Goal: Information Seeking & Learning: Learn about a topic

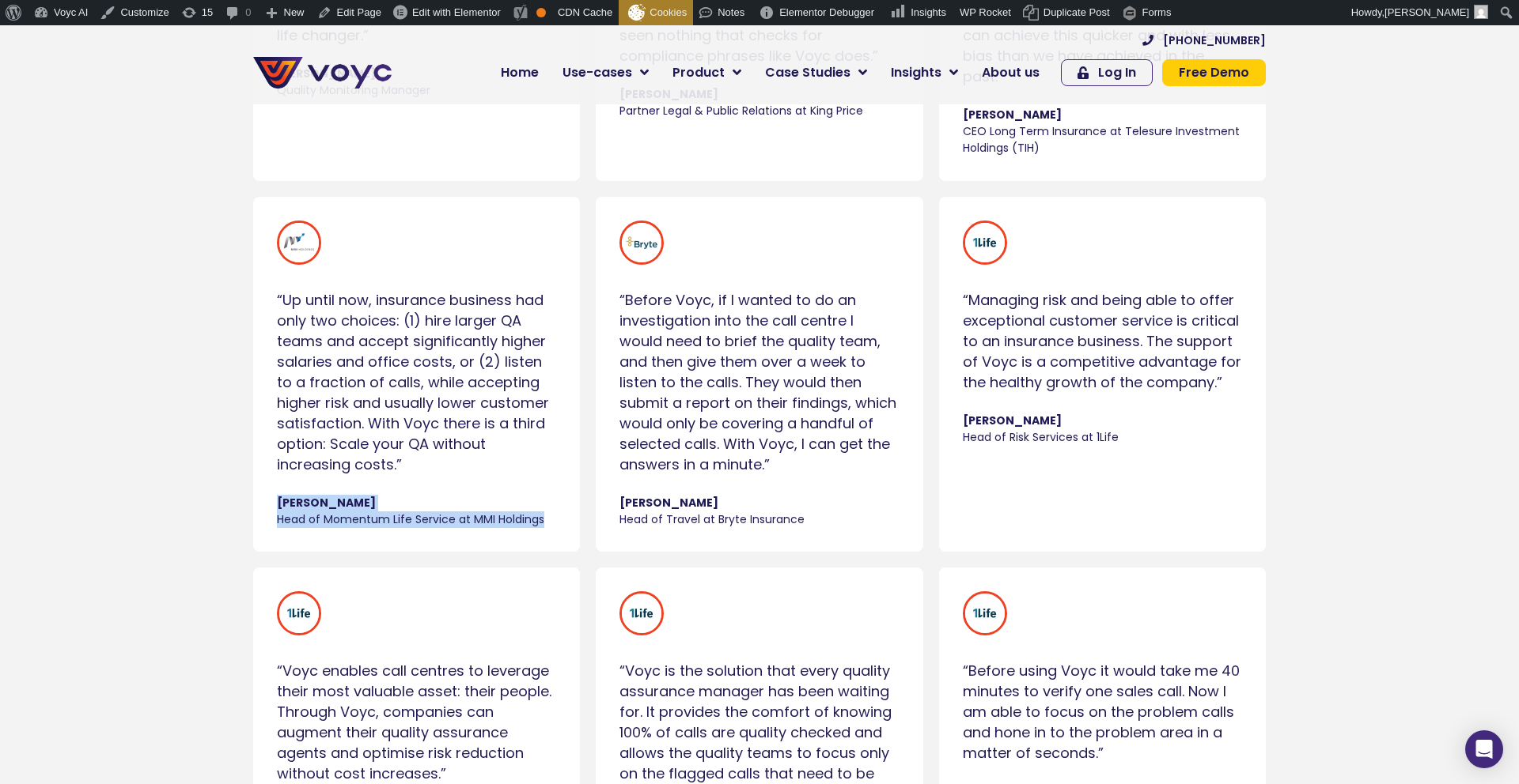
click at [273, 495] on div "“Up until now, insurance business had only two choices: (1) hire larger QA team…" at bounding box center [416, 374] width 326 height 355
copy cite "[PERSON_NAME] Head of Momentum Life Service at MMI Holdings"
click at [744, 424] on div "“Before Voyc, if I wanted to do an investigation into the call centre I would n…" at bounding box center [759, 382] width 279 height 185
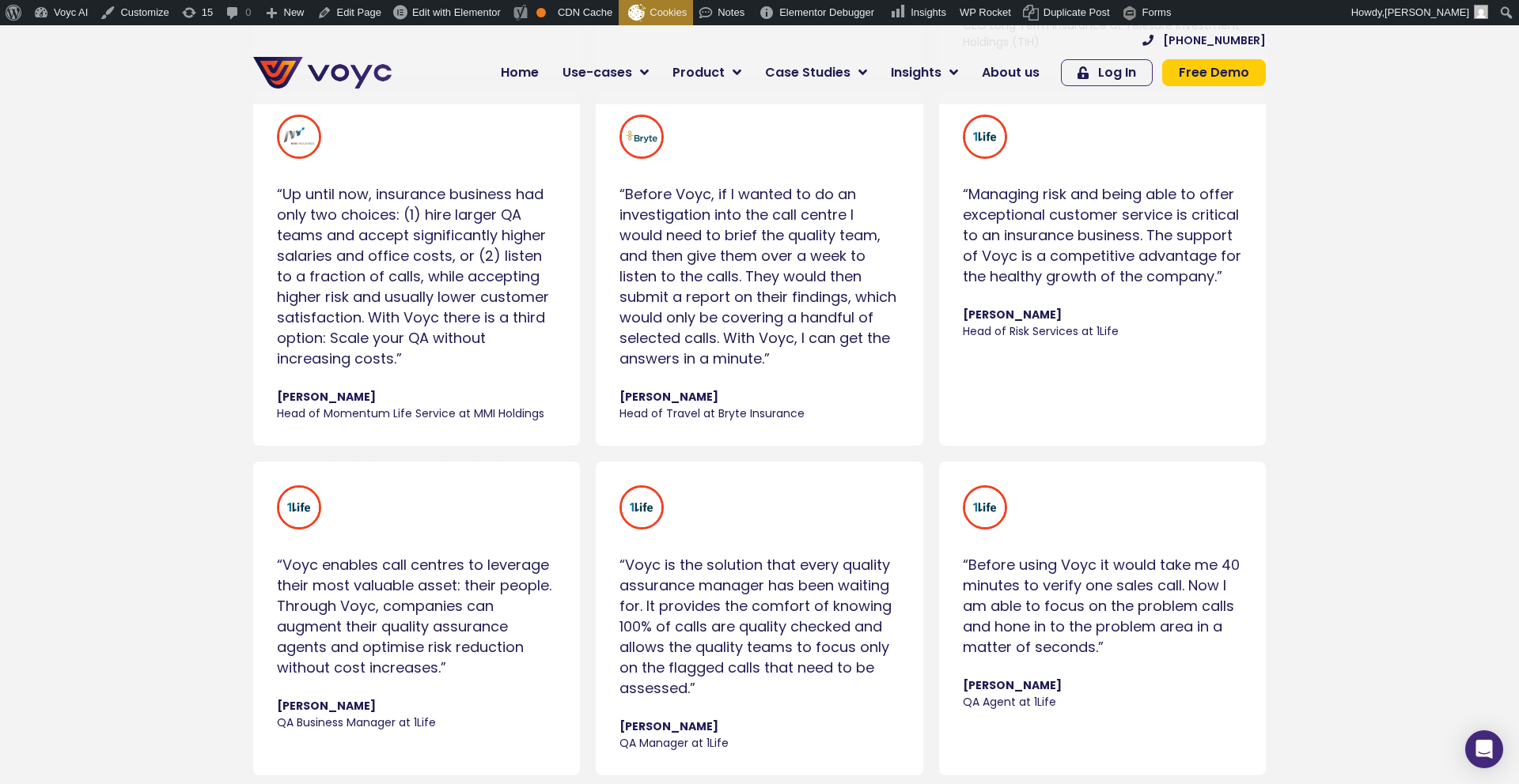
scroll to position [2475, 0]
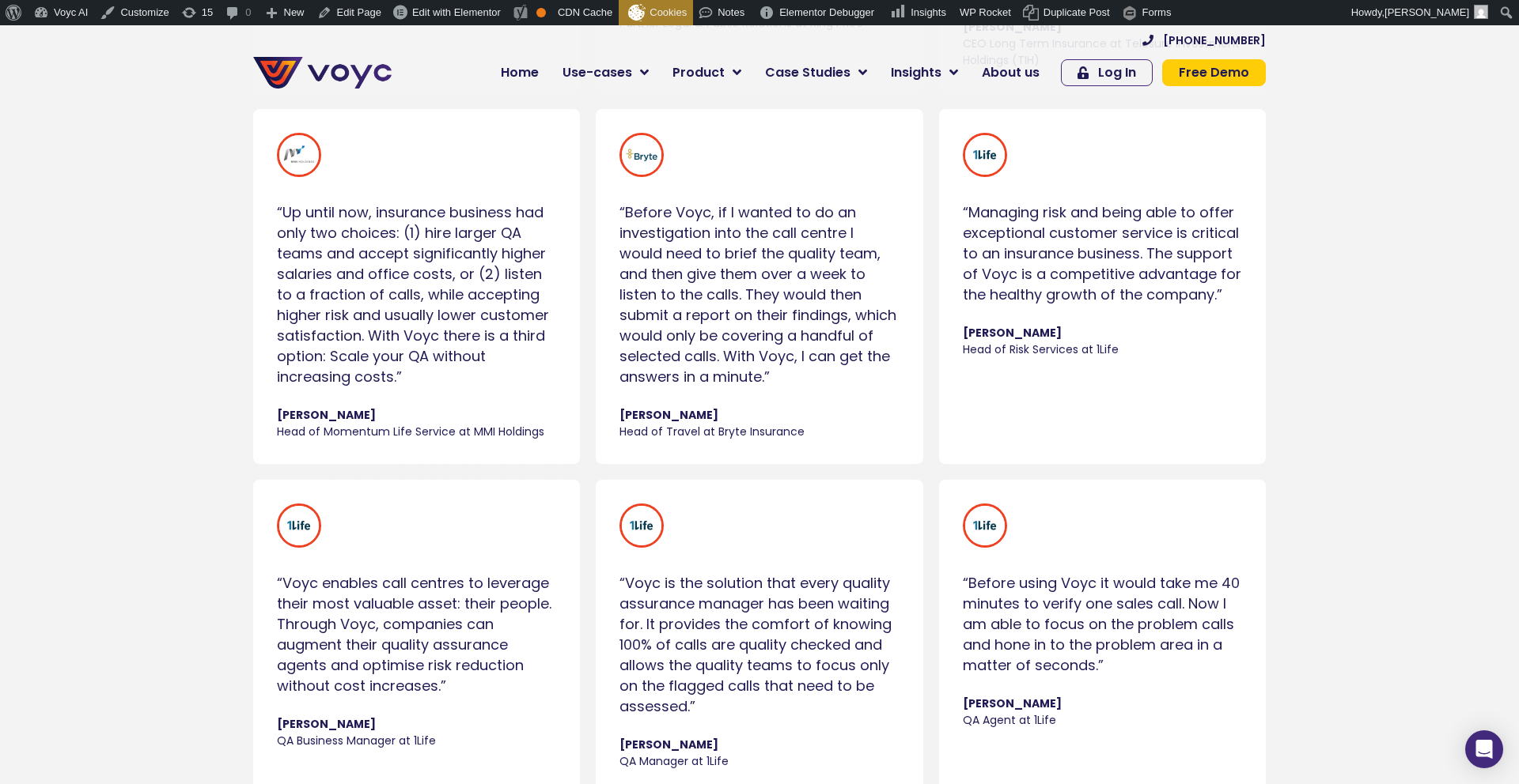
drag, startPoint x: 753, startPoint y: 357, endPoint x: 595, endPoint y: 202, distance: 221.3
click at [596, 202] on div "“Before Voyc, if I wanted to do an investigation into the call centre I would n…" at bounding box center [759, 286] width 326 height 355
copy div "“Before Voyc, if I wanted to do an investigation into the call centre I would n…"
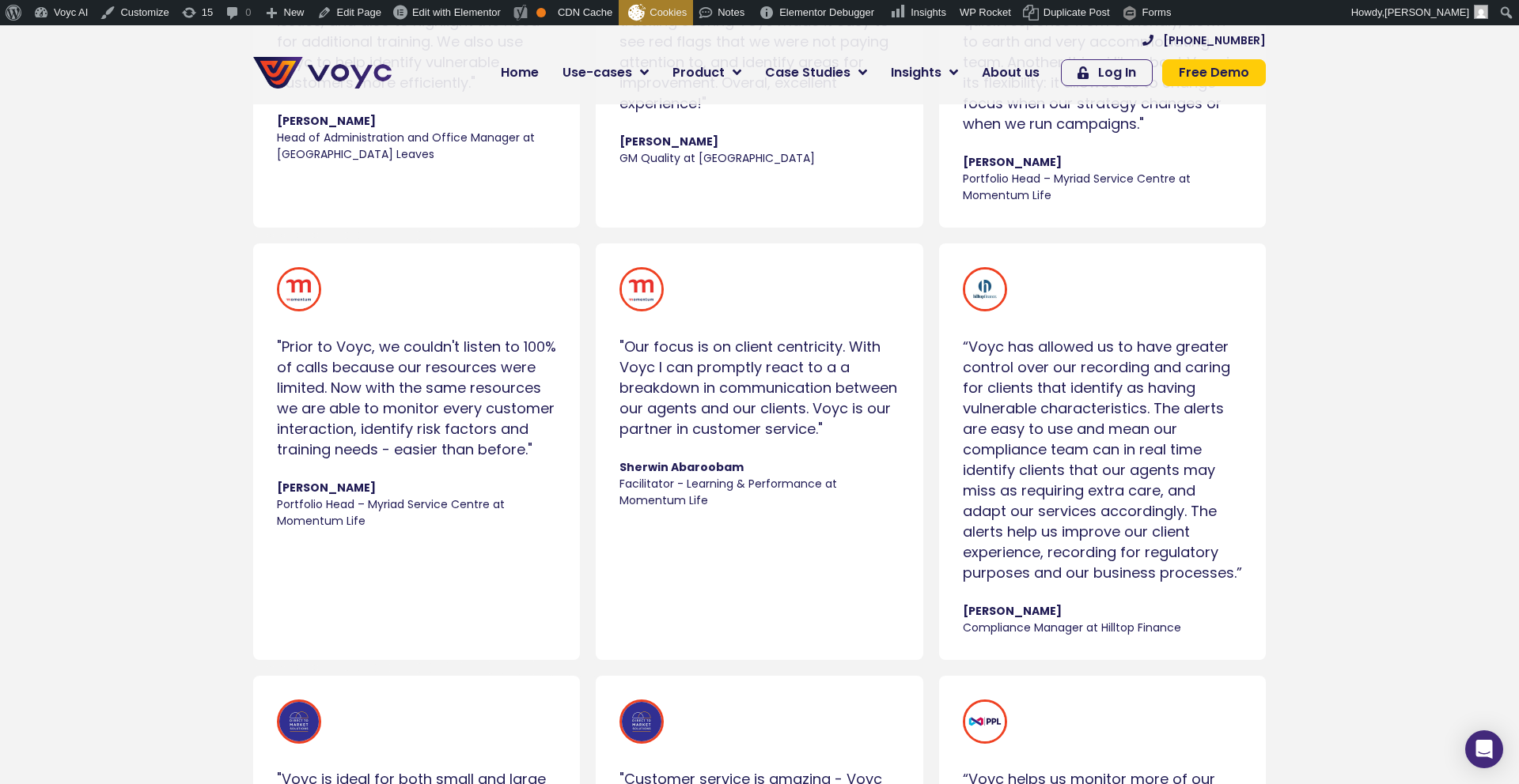
scroll to position [4582, 0]
drag, startPoint x: 1108, startPoint y: 523, endPoint x: 938, endPoint y: 339, distance: 250.5
click at [939, 339] on div "“Voyc has allowed us to have greater control over our recording and caring for …" at bounding box center [1102, 451] width 326 height 417
copy div "“Voyc has allowed us to have greater control over our recording and caring for …"
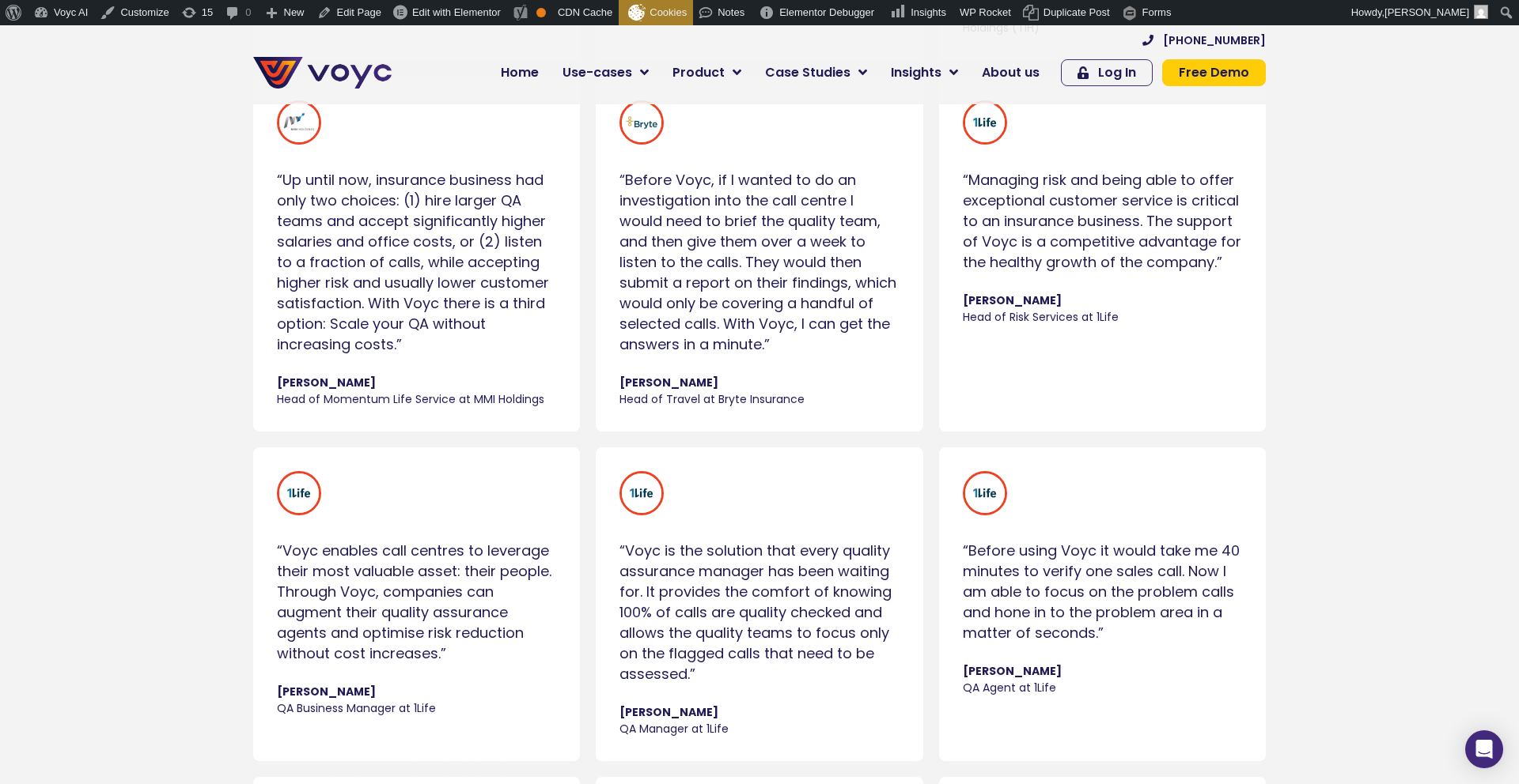
scroll to position [2494, 0]
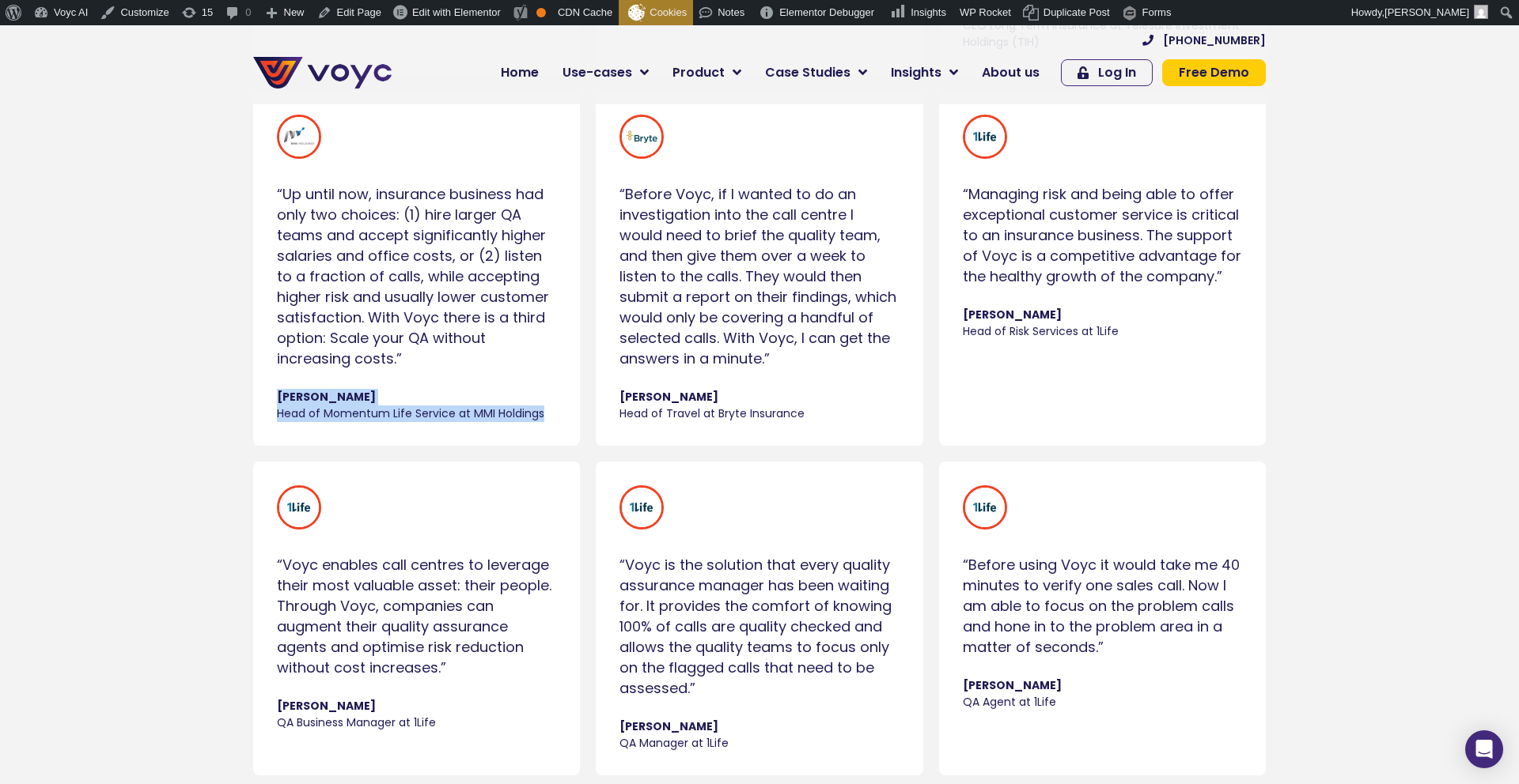
drag, startPoint x: 276, startPoint y: 392, endPoint x: 492, endPoint y: 407, distance: 216.5
click at [556, 414] on div "“Up until now, insurance business had only two choices: (1) hire larger QA team…" at bounding box center [416, 268] width 295 height 323
copy cite "[PERSON_NAME] Head of Momentum Life Service at MMI Holdings"
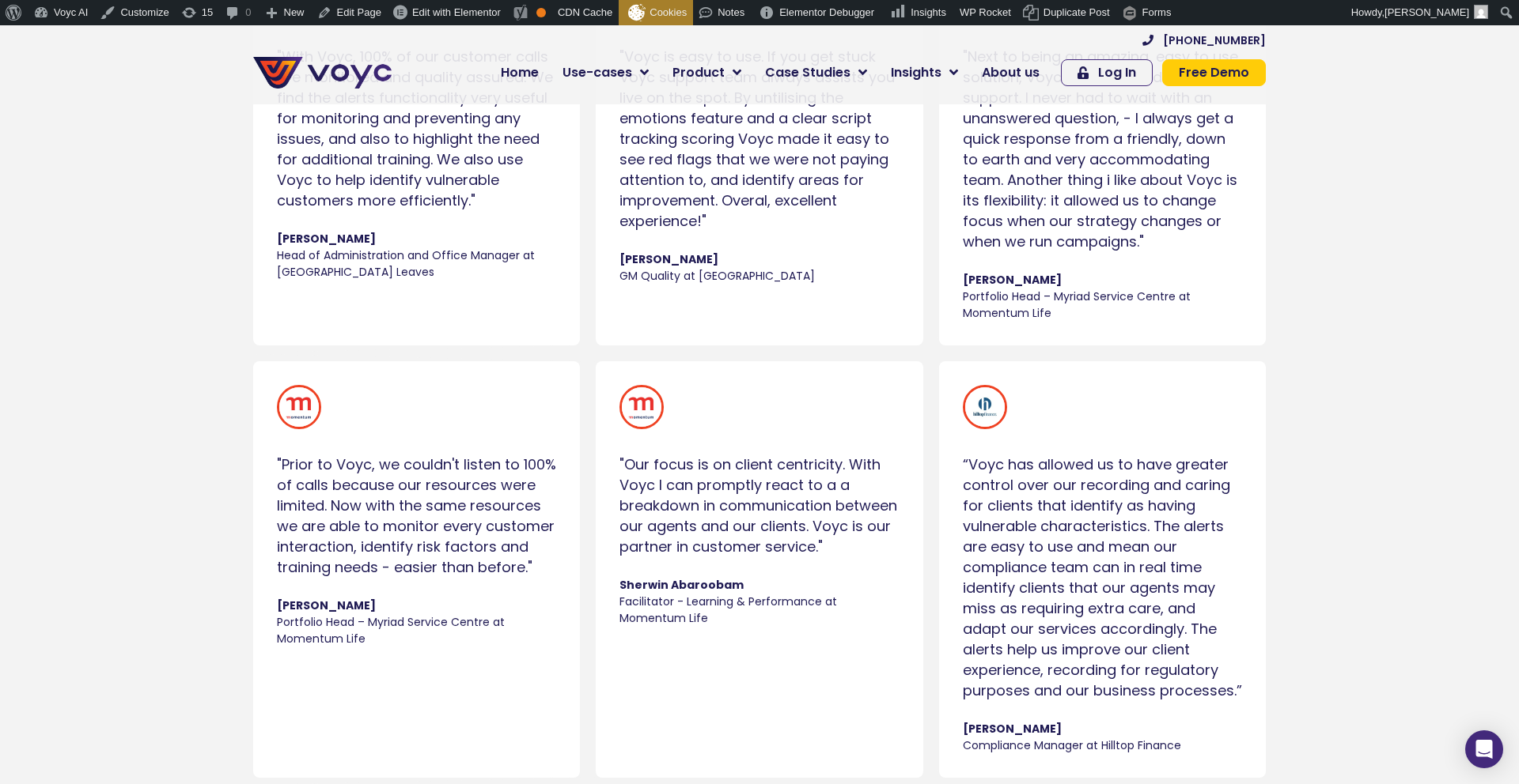
scroll to position [4495, 0]
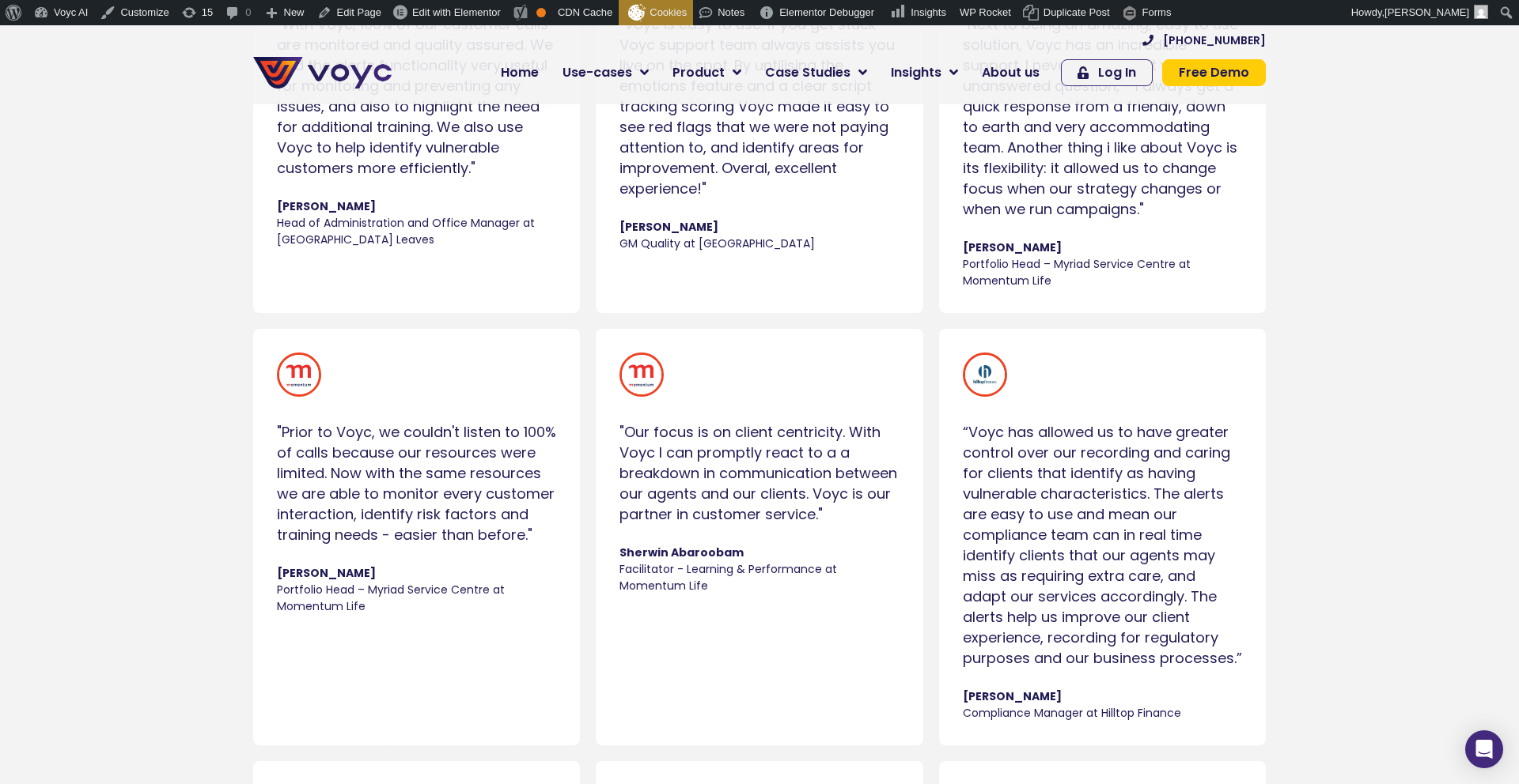
drag, startPoint x: 610, startPoint y: 515, endPoint x: 671, endPoint y: 535, distance: 64.2
click at [671, 535] on div ""Our focus is on client centricity. With Voyc I can promptly react to a a break…" at bounding box center [759, 537] width 326 height 417
copy div "Voyc is our partner in customer service."
drag, startPoint x: 611, startPoint y: 571, endPoint x: 764, endPoint y: 577, distance: 153.1
click at [764, 577] on div ""Our focus is on client centricity. With Voyc I can promptly react to a a break…" at bounding box center [759, 474] width 295 height 258
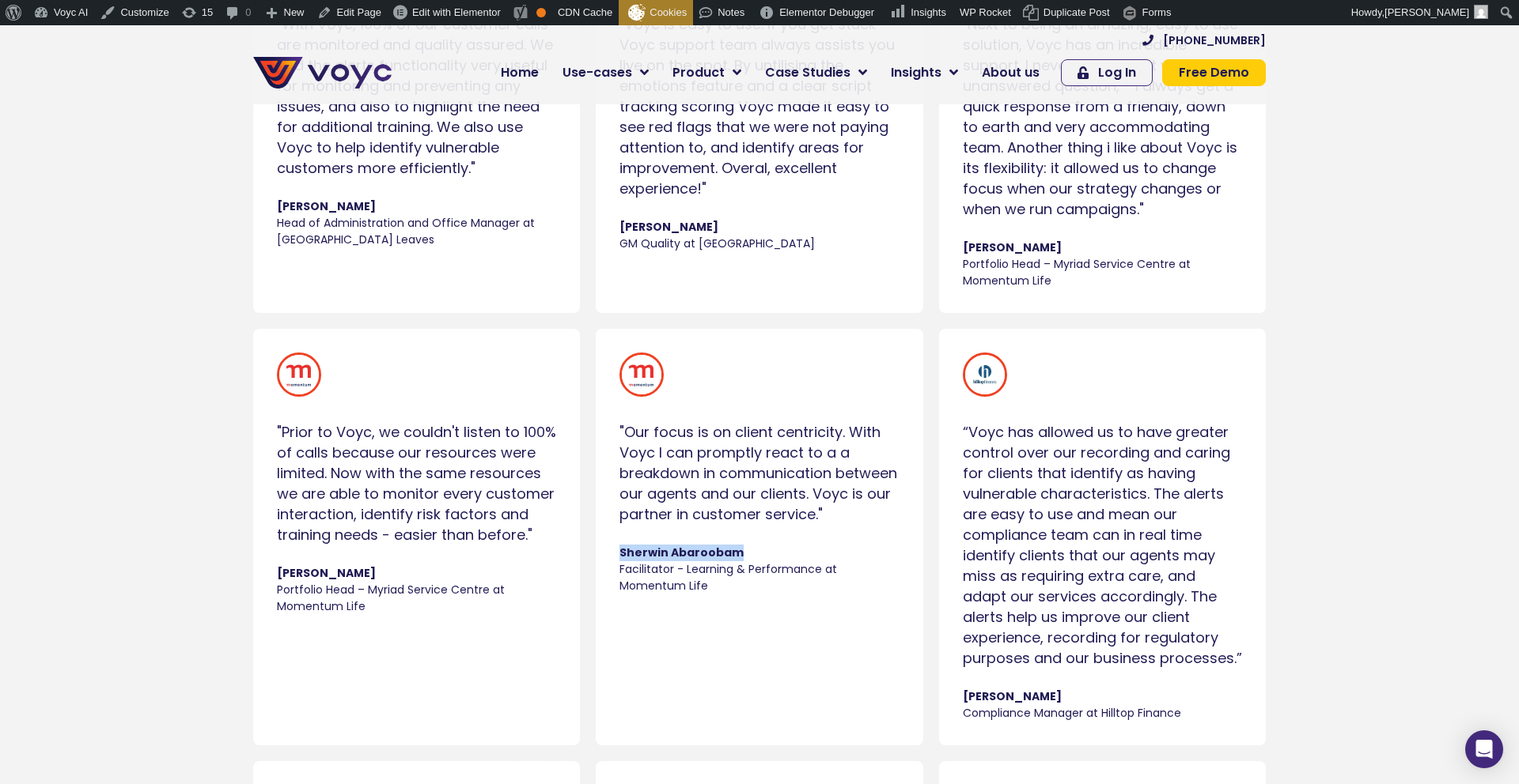
copy span "Sherwin Abaroobam"
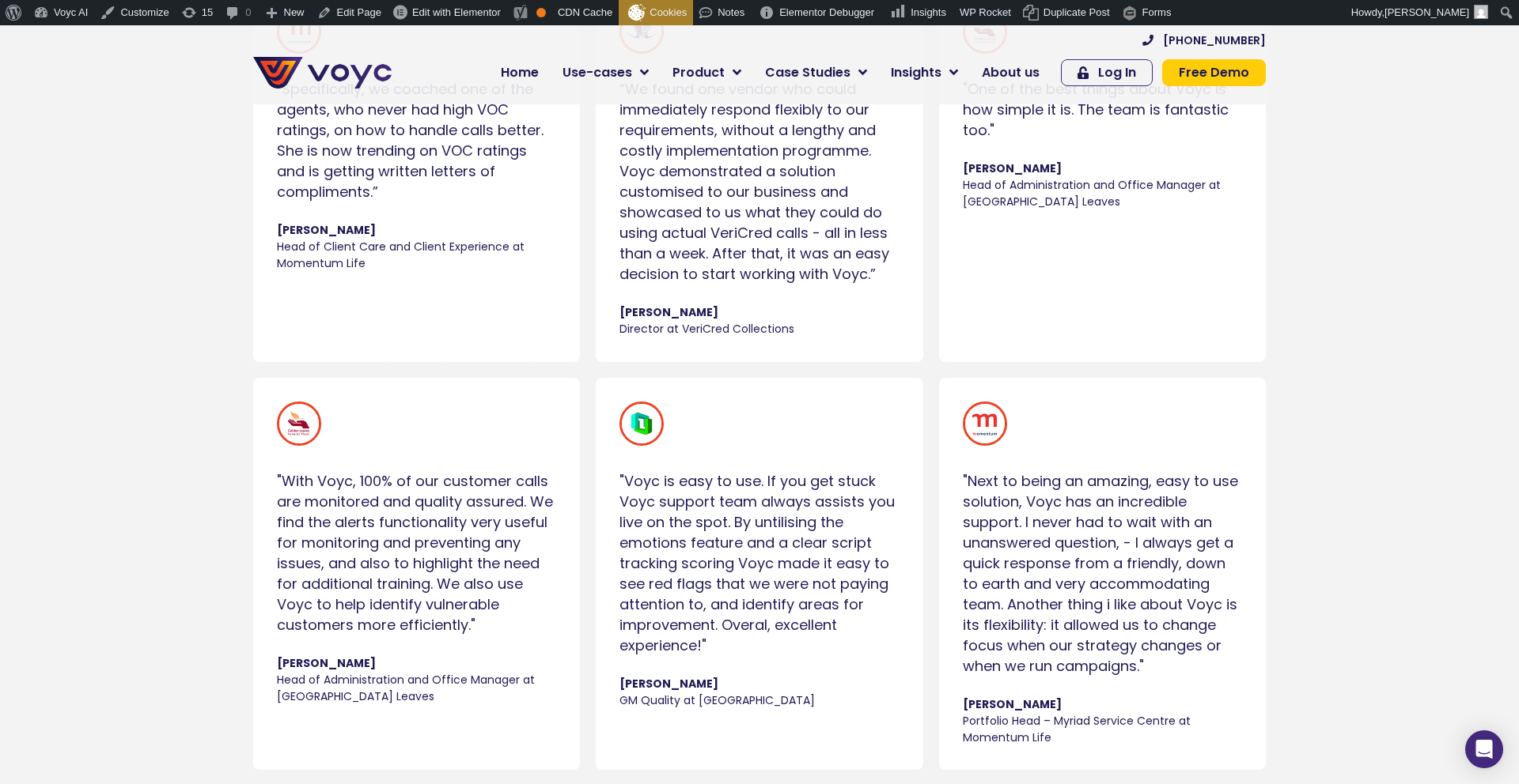
scroll to position [4039, 0]
drag, startPoint x: 282, startPoint y: 473, endPoint x: 529, endPoint y: 504, distance: 248.9
click at [529, 504] on div ""With Voyc, 100% of our customer calls are monitored and quality assured. We fi…" at bounding box center [416, 552] width 279 height 164
copy div "With Voyc, 100% of our customer calls are monitored and quality assured."
drag, startPoint x: 367, startPoint y: 671, endPoint x: 295, endPoint y: 664, distance: 72.3
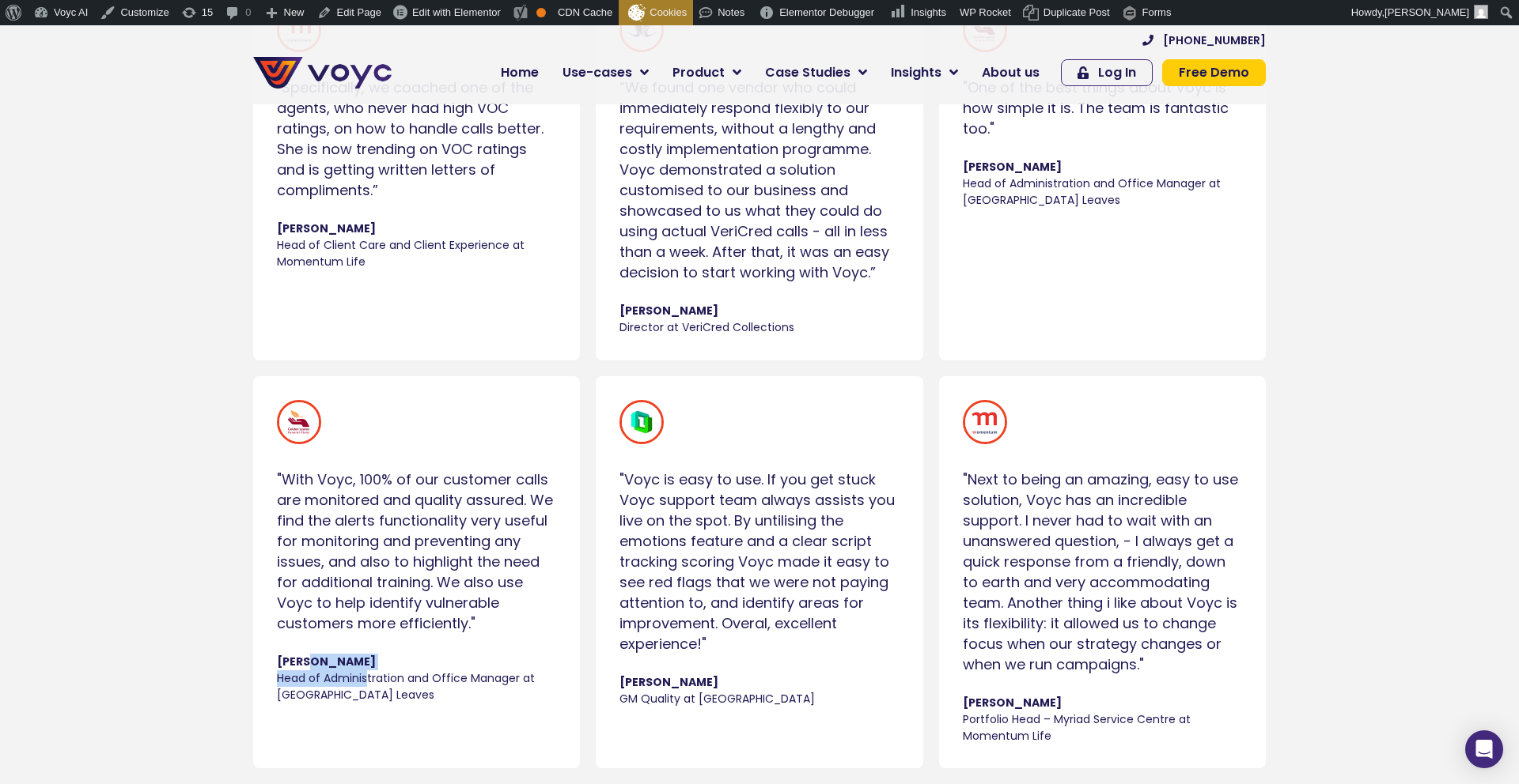
click at [297, 665] on cite "[PERSON_NAME] Head of Administration and Office Manager at Golden Leaves" at bounding box center [416, 679] width 279 height 50
drag, startPoint x: 269, startPoint y: 657, endPoint x: 387, endPoint y: 702, distance: 126.3
click at [387, 702] on div ""With Voyc, 100% of our customer calls are monitored and quality assured. We fi…" at bounding box center [416, 552] width 295 height 319
copy cite "[PERSON_NAME] Head of Administration and Office Manager at Golden Leaves"
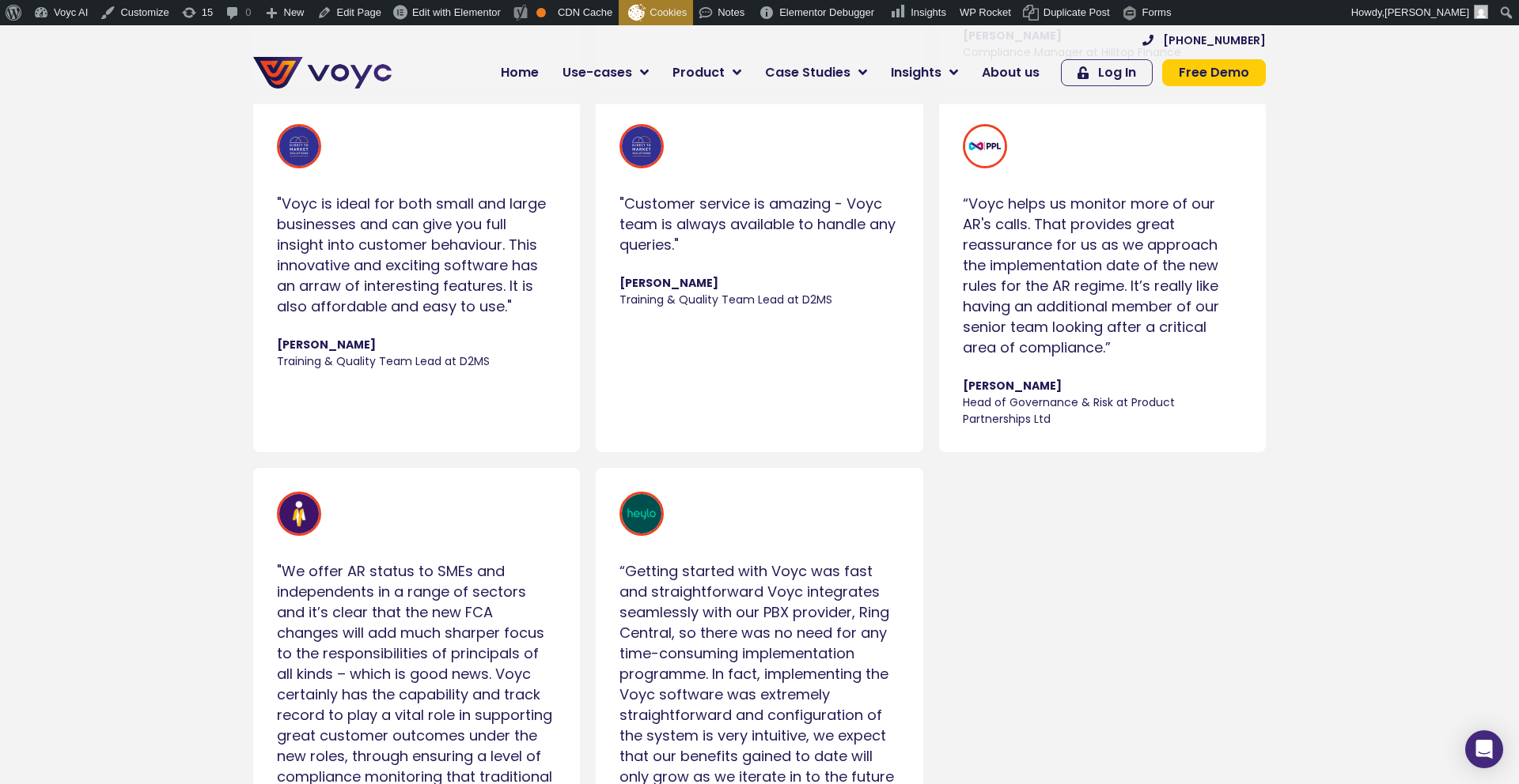
scroll to position [5155, 0]
click at [1089, 285] on div "“Voyc helps us monitor more of our AR's calls. That provides great reassurance …" at bounding box center [1102, 277] width 279 height 164
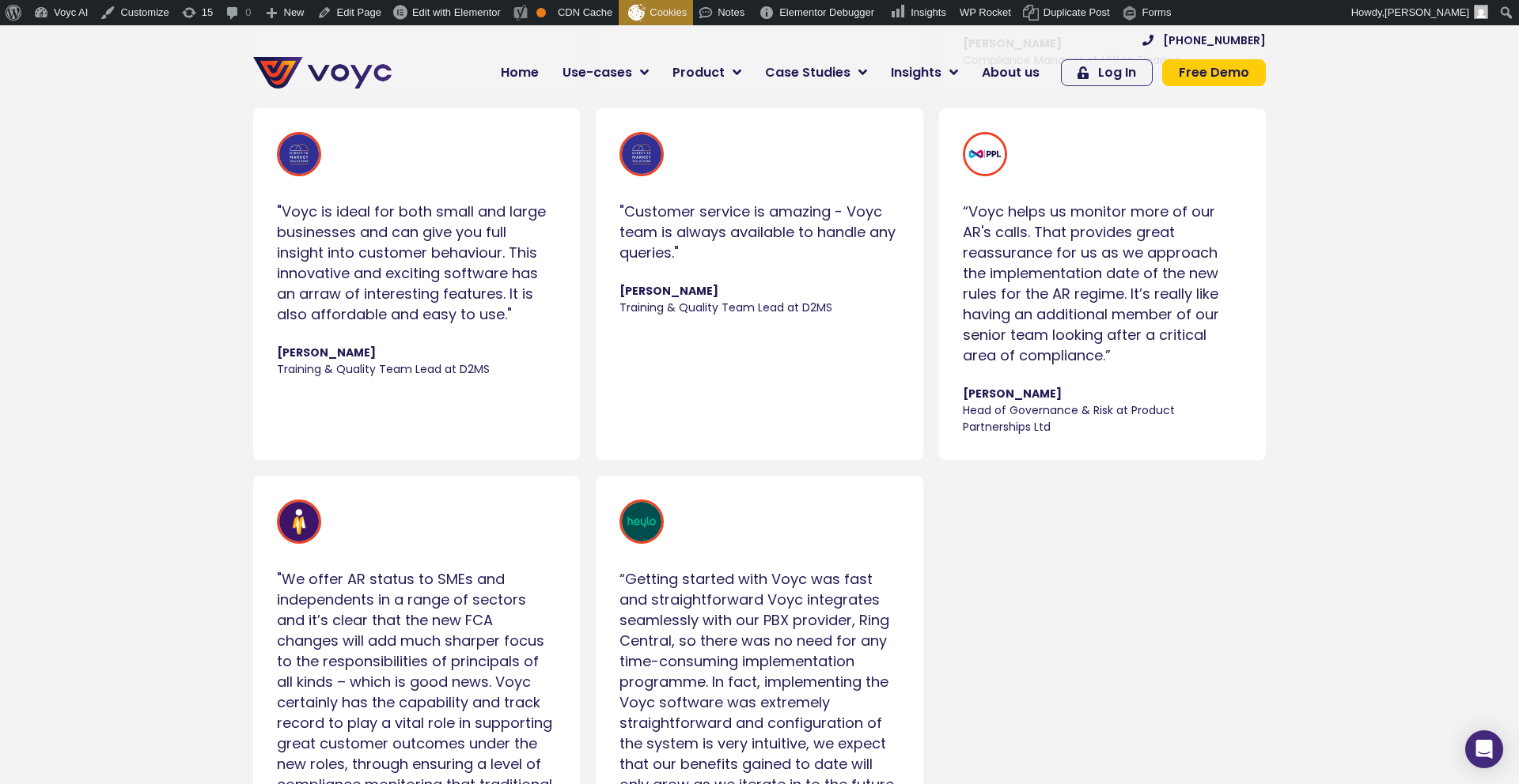
drag, startPoint x: 1088, startPoint y: 281, endPoint x: 1124, endPoint y: 358, distance: 85.0
click at [1124, 358] on div "“Voyc helps us monitor more of our AR's calls. That provides great reassurance …" at bounding box center [1102, 284] width 279 height 164
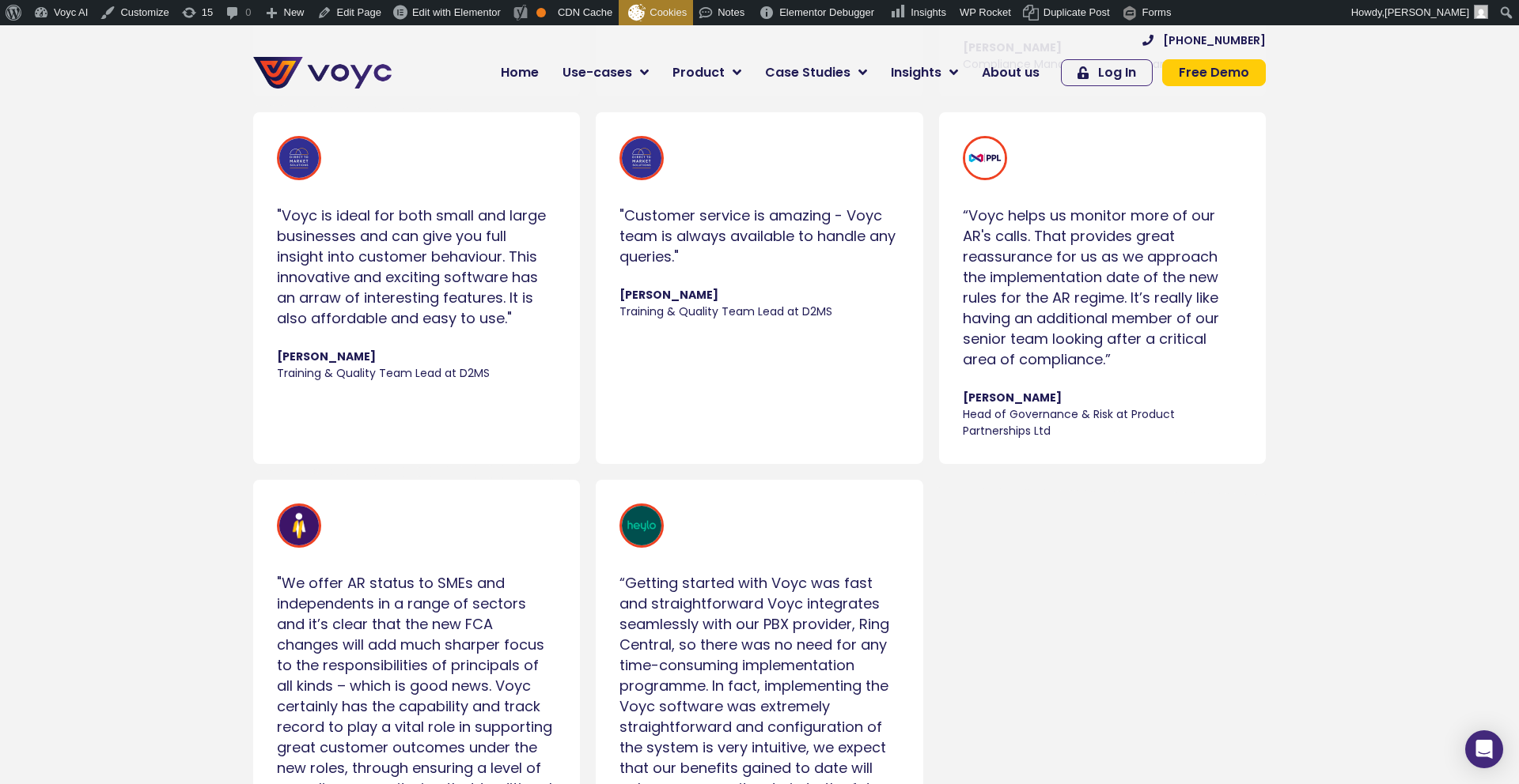
copy div "It’s really like having an additional member of our senior team looking after a…"
click at [1063, 433] on span "Head of Governance & Risk at Product Partnerships Ltd" at bounding box center [1102, 423] width 279 height 33
drag, startPoint x: 1047, startPoint y: 430, endPoint x: 963, endPoint y: 400, distance: 89.2
click at [970, 404] on cite "[PERSON_NAME] Head of Governance & Risk at Product Partnerships Ltd" at bounding box center [1102, 415] width 279 height 50
drag, startPoint x: 962, startPoint y: 398, endPoint x: 1052, endPoint y: 397, distance: 90.0
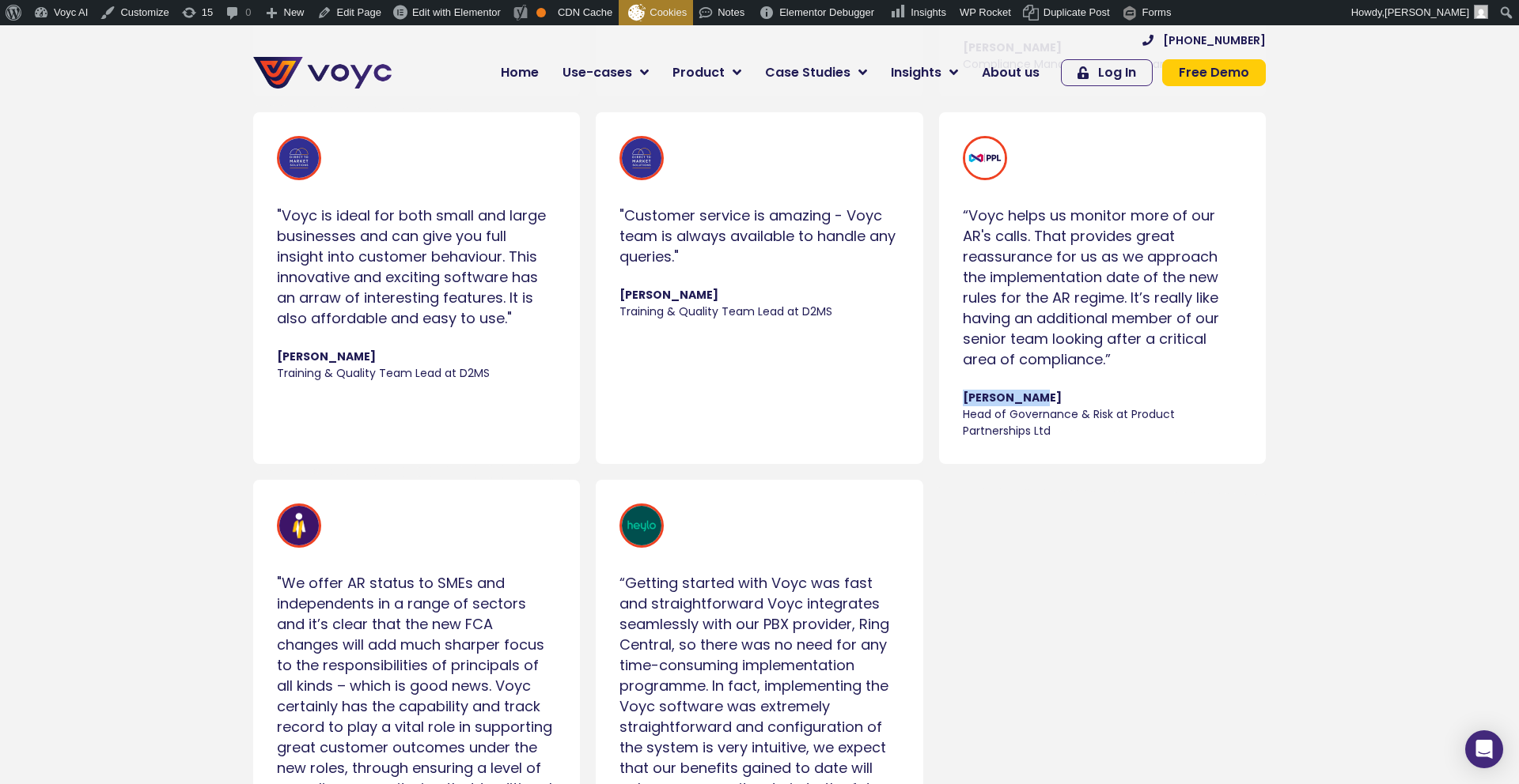
click at [1052, 397] on span "[PERSON_NAME]" at bounding box center [1102, 398] width 279 height 17
copy span "[PERSON_NAME]"
drag, startPoint x: 1064, startPoint y: 428, endPoint x: 962, endPoint y: 416, distance: 102.7
click at [962, 416] on span "Head of Governance & Risk at Product Partnerships Ltd" at bounding box center [1102, 423] width 279 height 33
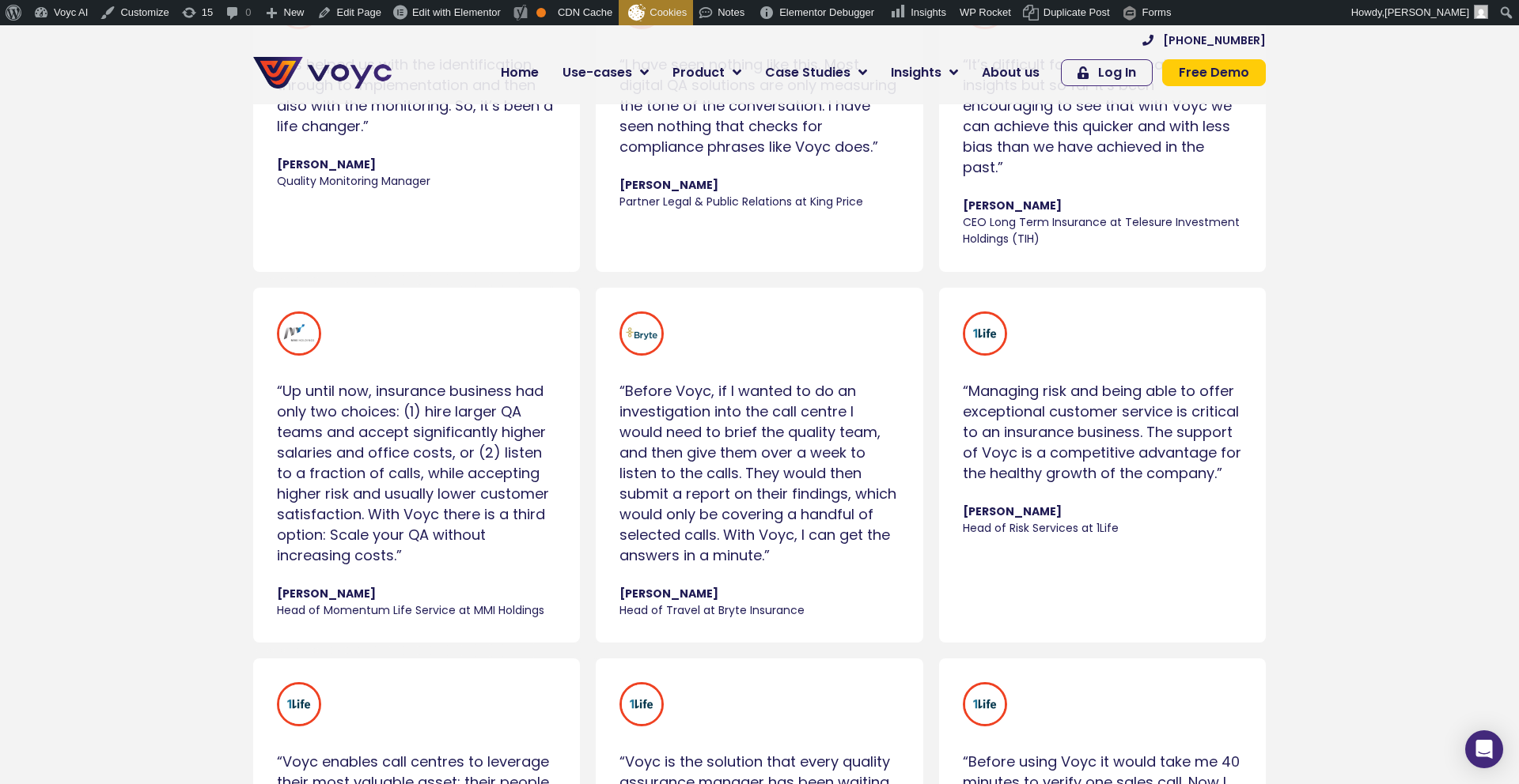
scroll to position [2195, 0]
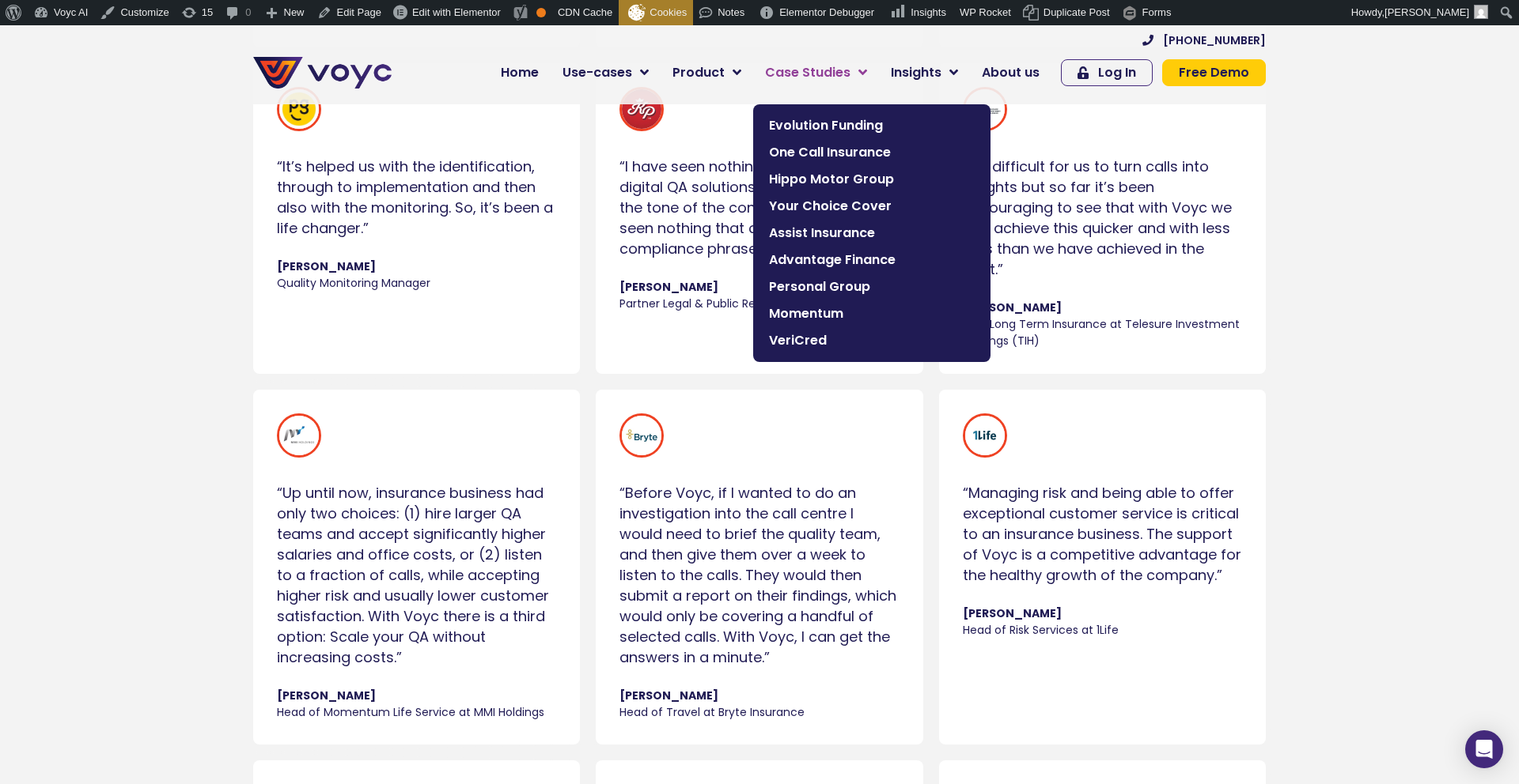
click at [812, 70] on span "Case Studies" at bounding box center [808, 73] width 86 height 19
click at [824, 132] on span "Evolution Funding" at bounding box center [872, 126] width 205 height 19
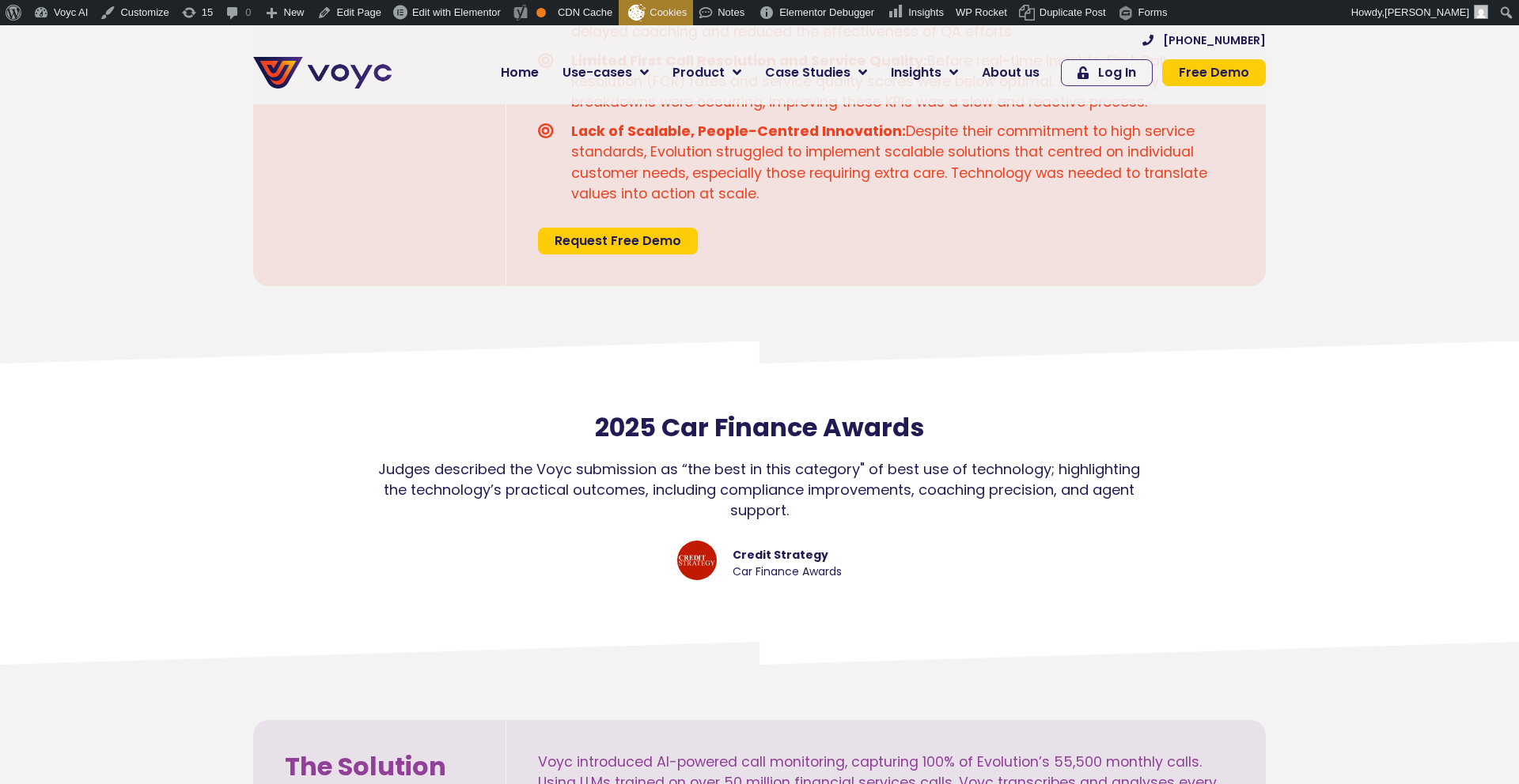
scroll to position [1777, 0]
